Goal: Use online tool/utility: Use online tool/utility

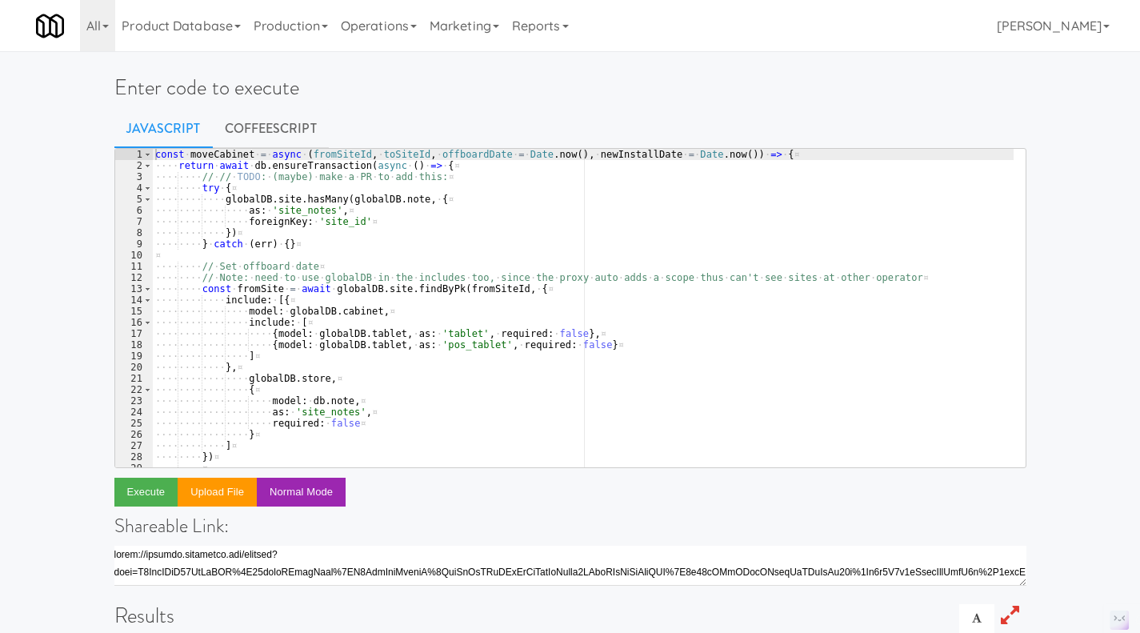
click at [429, 230] on div "const · moveCabinet · = · [GEOGRAPHIC_DATA] · ( fromSiteId , · toSiteId , · off…" at bounding box center [582, 319] width 861 height 341
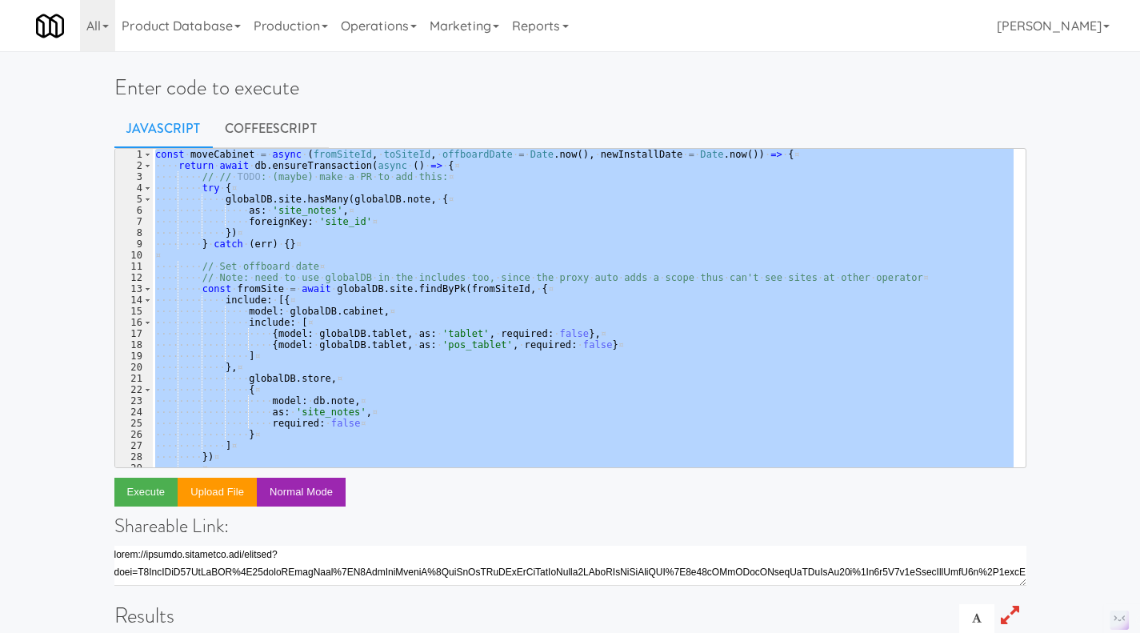
paste textarea ")("
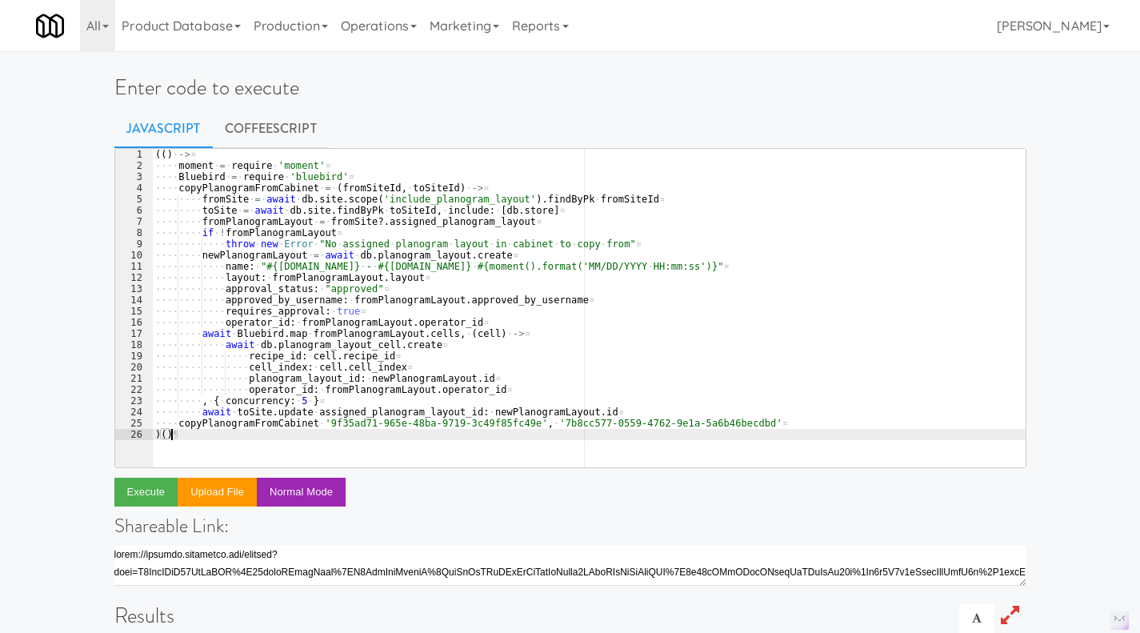
click at [511, 428] on div "(( ) · -> ¤ ···· moment · = · require · 'moment' ¤ ···· Bluebird · = · require …" at bounding box center [588, 319] width 873 height 341
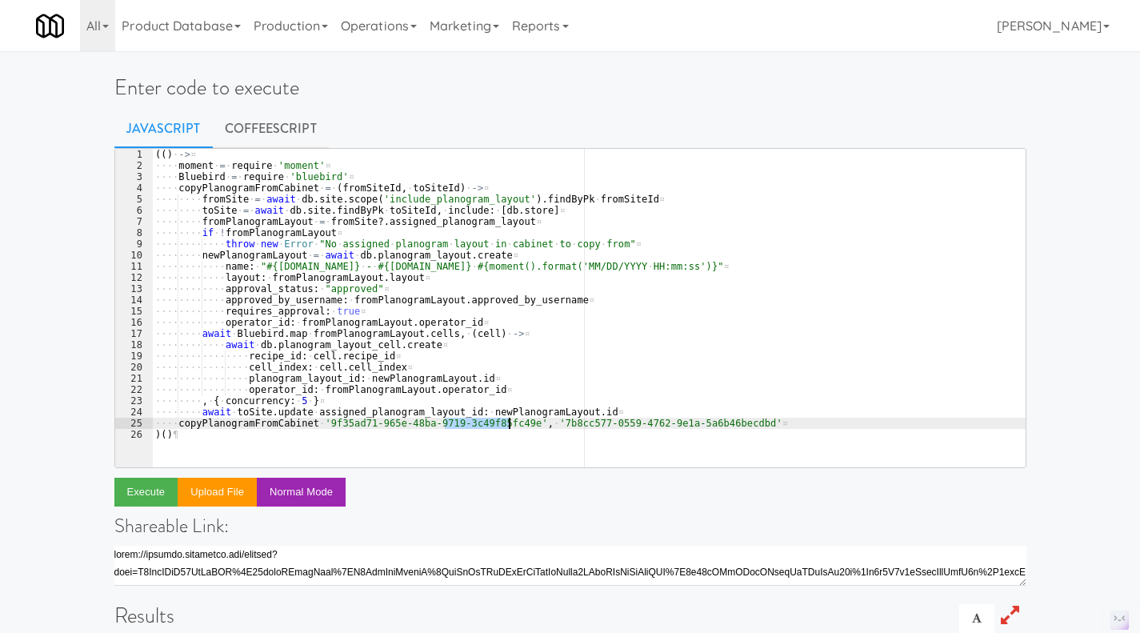
click at [509, 425] on div "(( ) · -> ¤ ···· moment · = · require · 'moment' ¤ ···· Bluebird · = · require …" at bounding box center [588, 308] width 873 height 318
drag, startPoint x: 509, startPoint y: 425, endPoint x: 317, endPoint y: 428, distance: 191.9
click at [317, 428] on div "(( ) · -> ¤ ···· moment · = · require · 'moment' ¤ ···· Bluebird · = · require …" at bounding box center [588, 319] width 873 height 341
paste textarea "689fb02f-e8a5-4112-902e-22551599accd"
drag, startPoint x: 725, startPoint y: 424, endPoint x: 532, endPoint y: 426, distance: 192.7
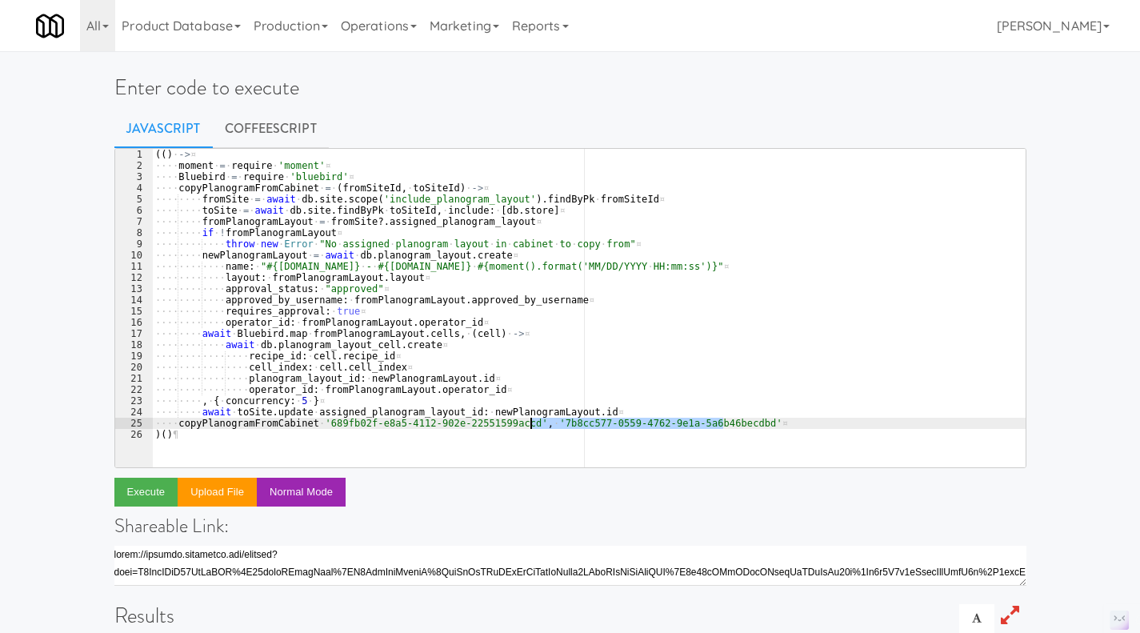
click at [532, 426] on div "(( ) · -> ¤ ···· moment · = · require · 'moment' ¤ ···· Bluebird · = · require …" at bounding box center [588, 319] width 873 height 341
paste textarea "4b1eee77-4666-4078-aacd-cb702a44357f"
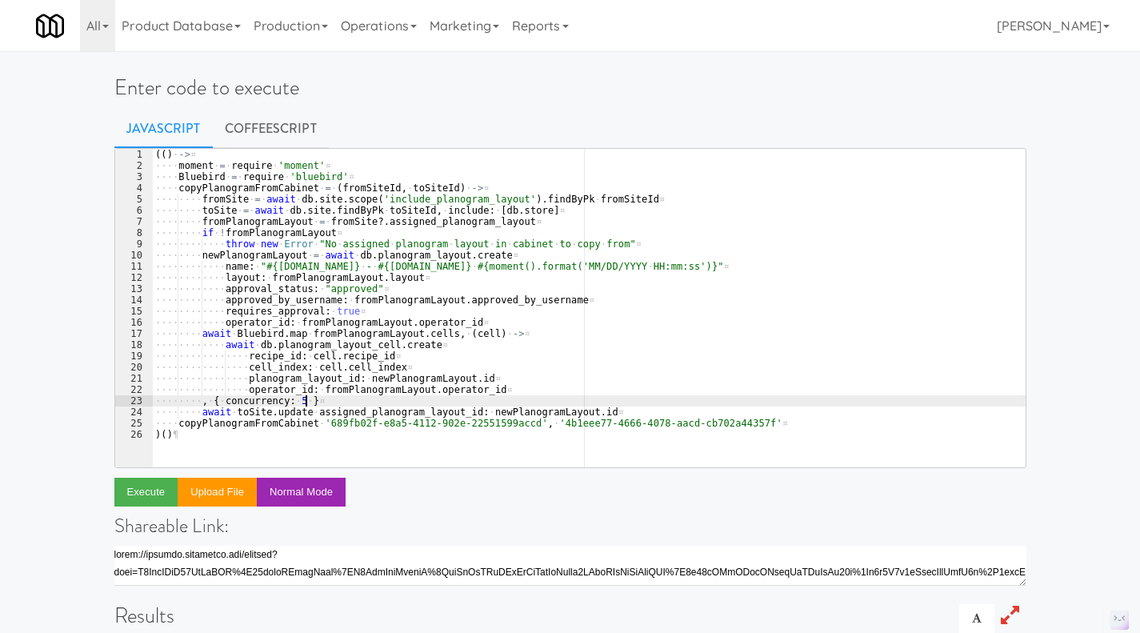
click at [645, 397] on div "(( ) · -> ¤ ···· moment · = · require · 'moment' ¤ ···· Bluebird · = · require …" at bounding box center [588, 319] width 873 height 341
type textarea ", { concurrency: 5 }"
click at [297, 134] on link "CoffeeScript" at bounding box center [271, 129] width 116 height 40
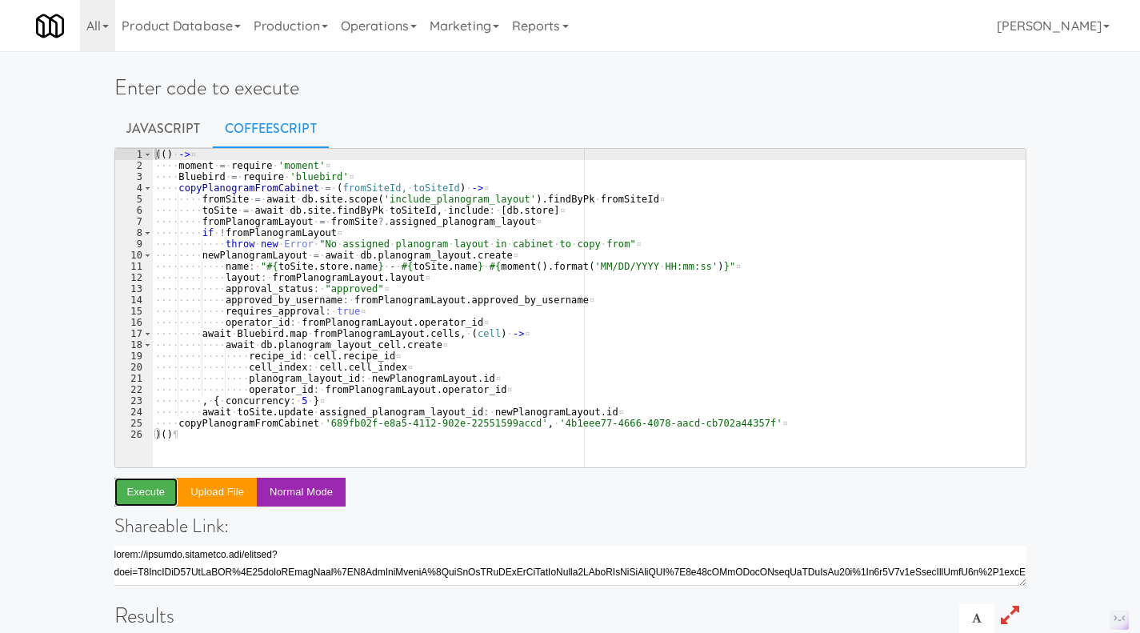
click at [138, 491] on button "Execute" at bounding box center [146, 491] width 64 height 29
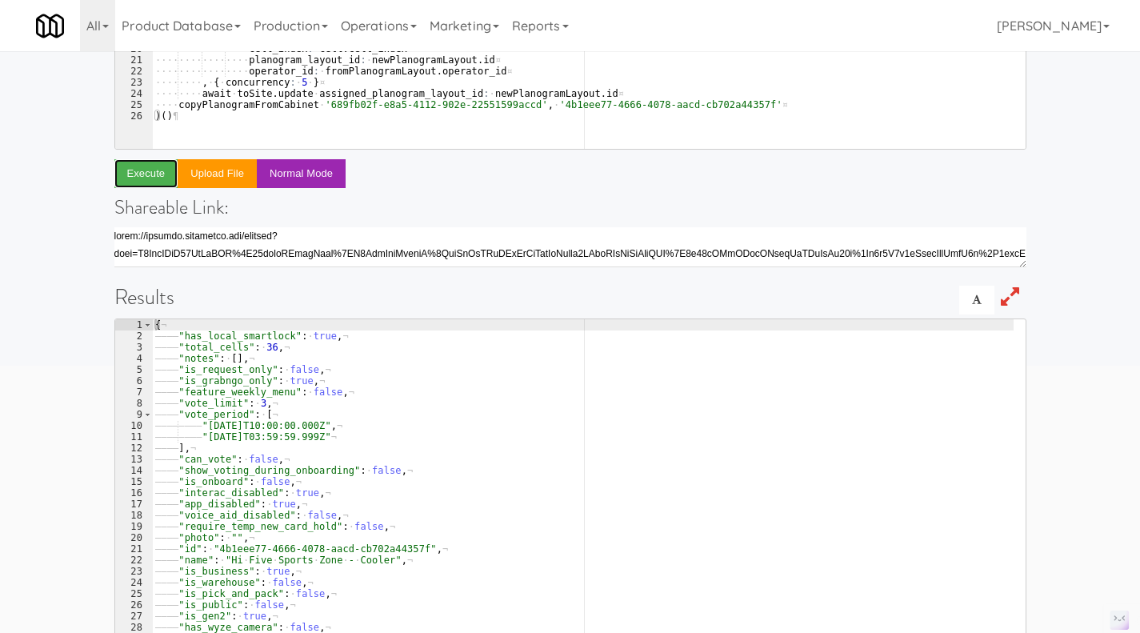
scroll to position [319, 0]
